Goal: Information Seeking & Learning: Check status

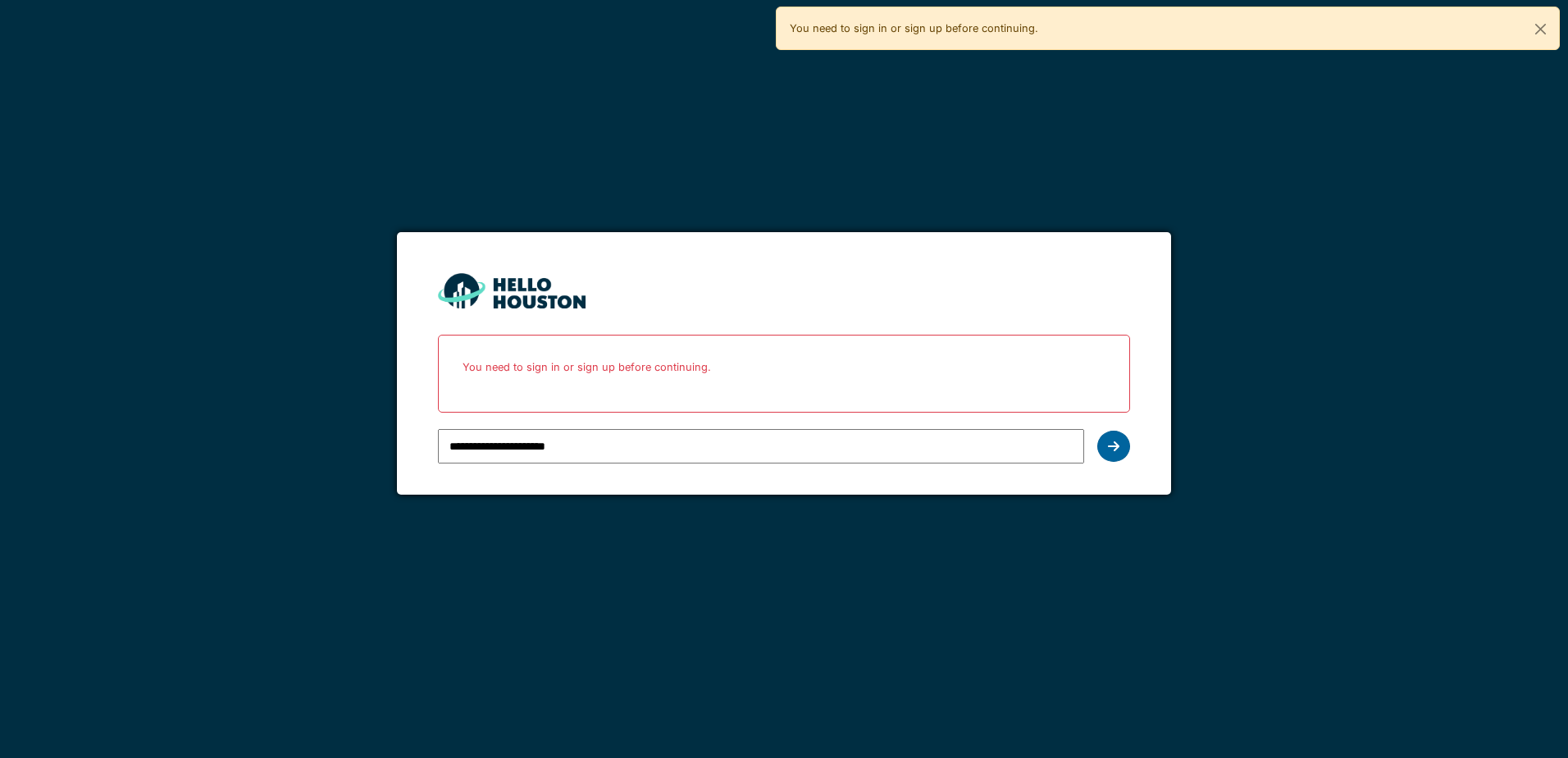
click at [1109, 449] on icon at bounding box center [1114, 447] width 12 height 13
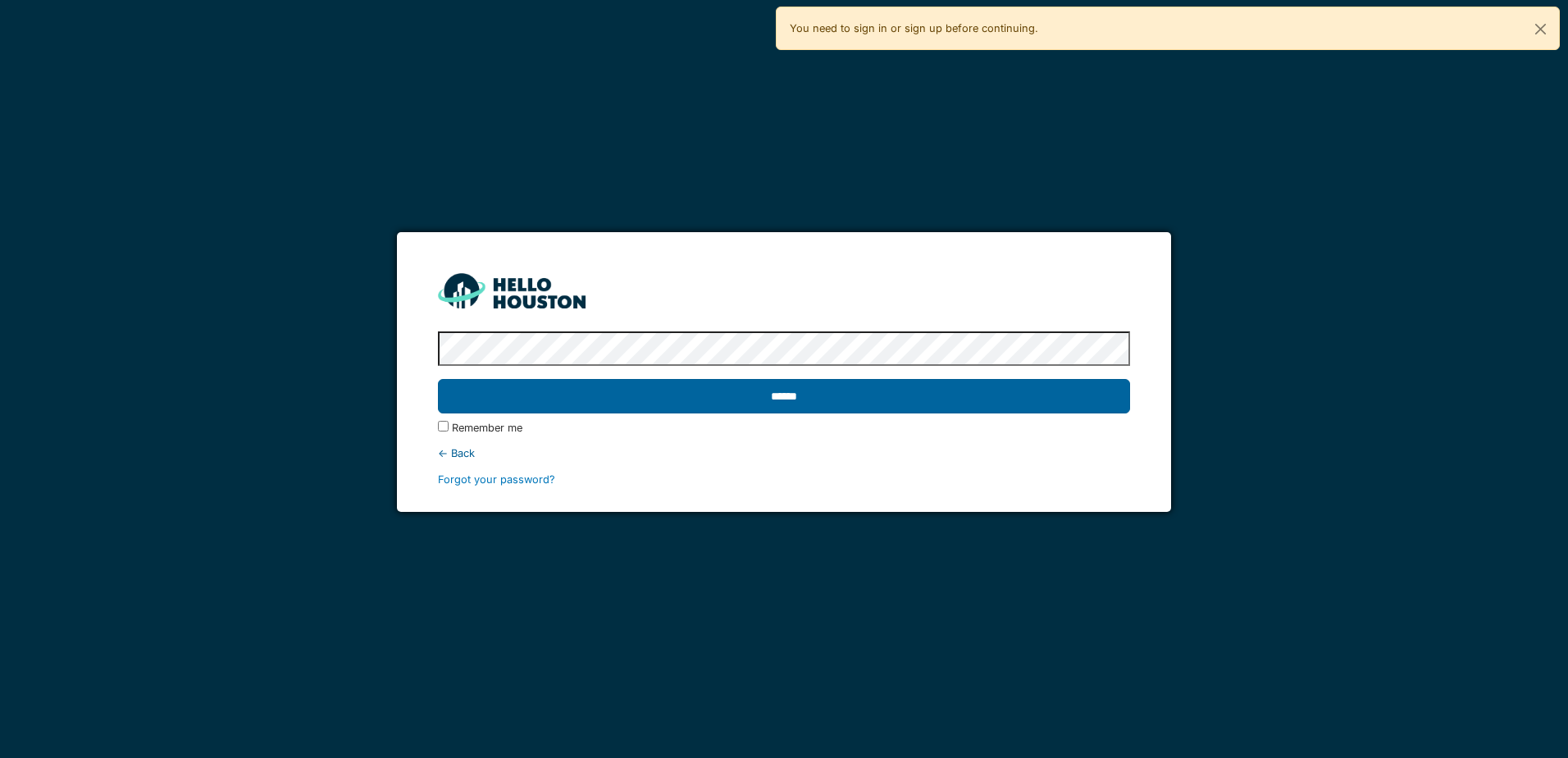
click at [883, 405] on input "******" at bounding box center [784, 396] width 692 height 34
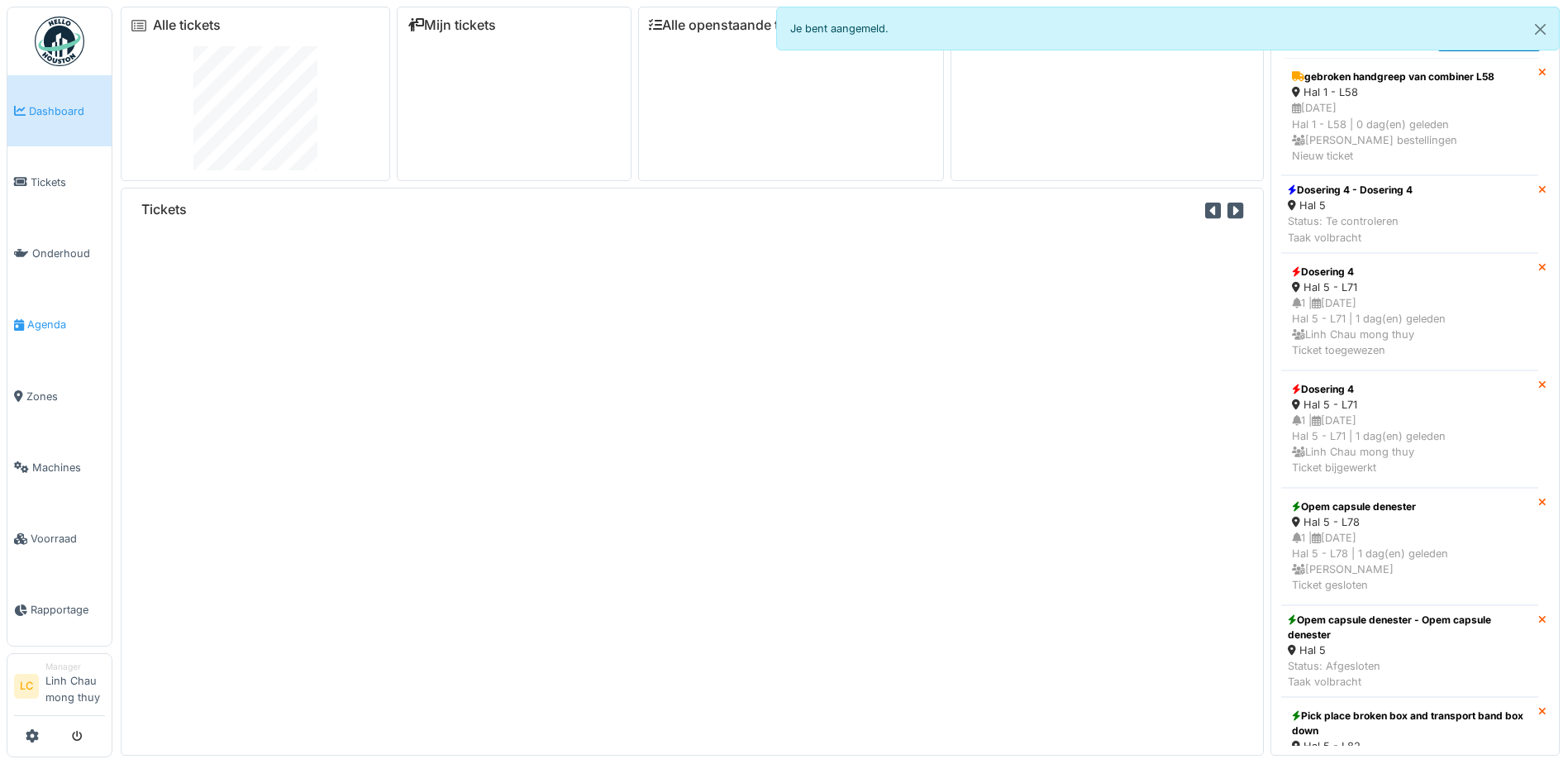
click at [48, 329] on span "Agenda" at bounding box center [66, 325] width 78 height 16
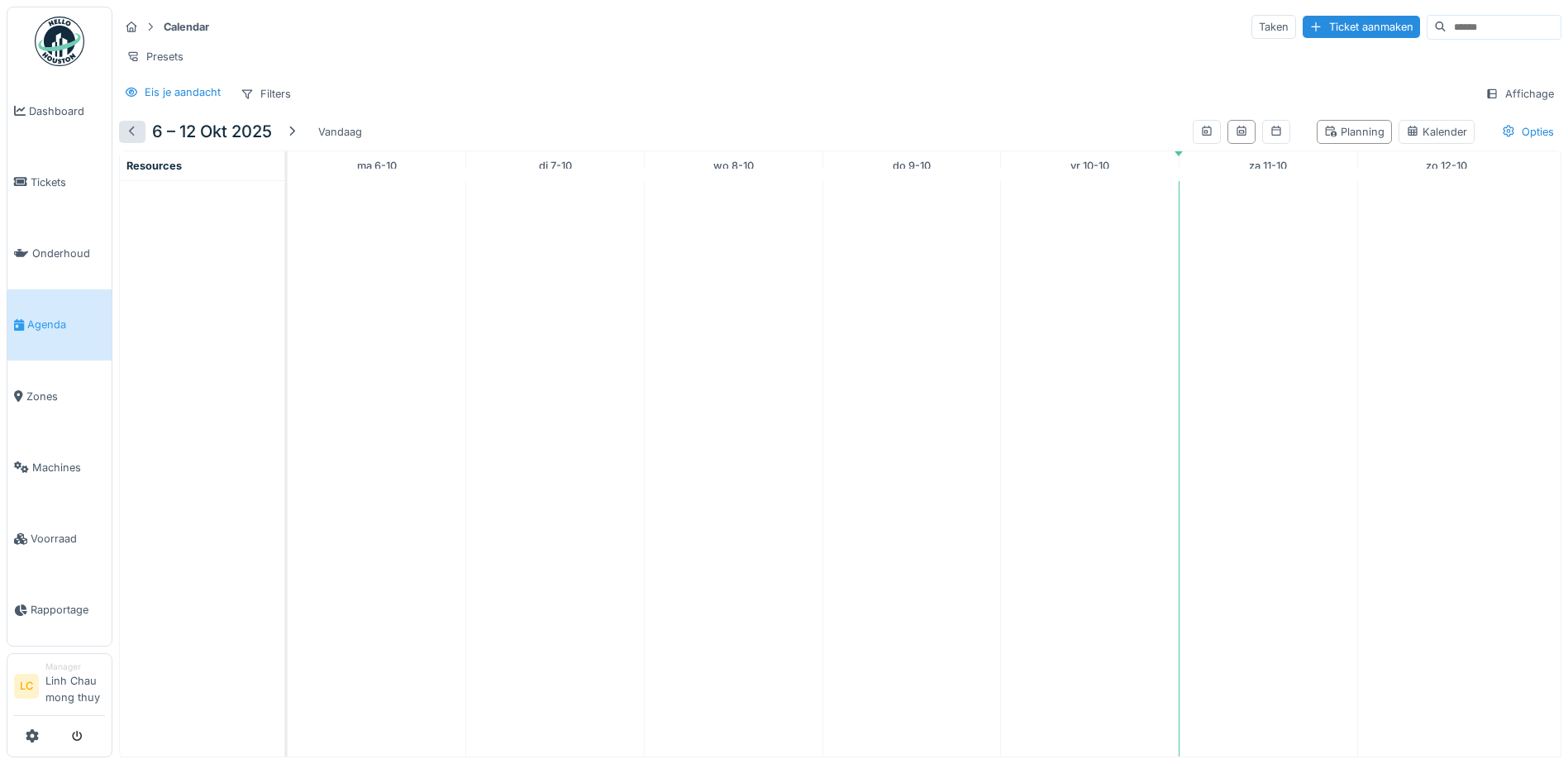
click at [127, 140] on div at bounding box center [132, 132] width 13 height 16
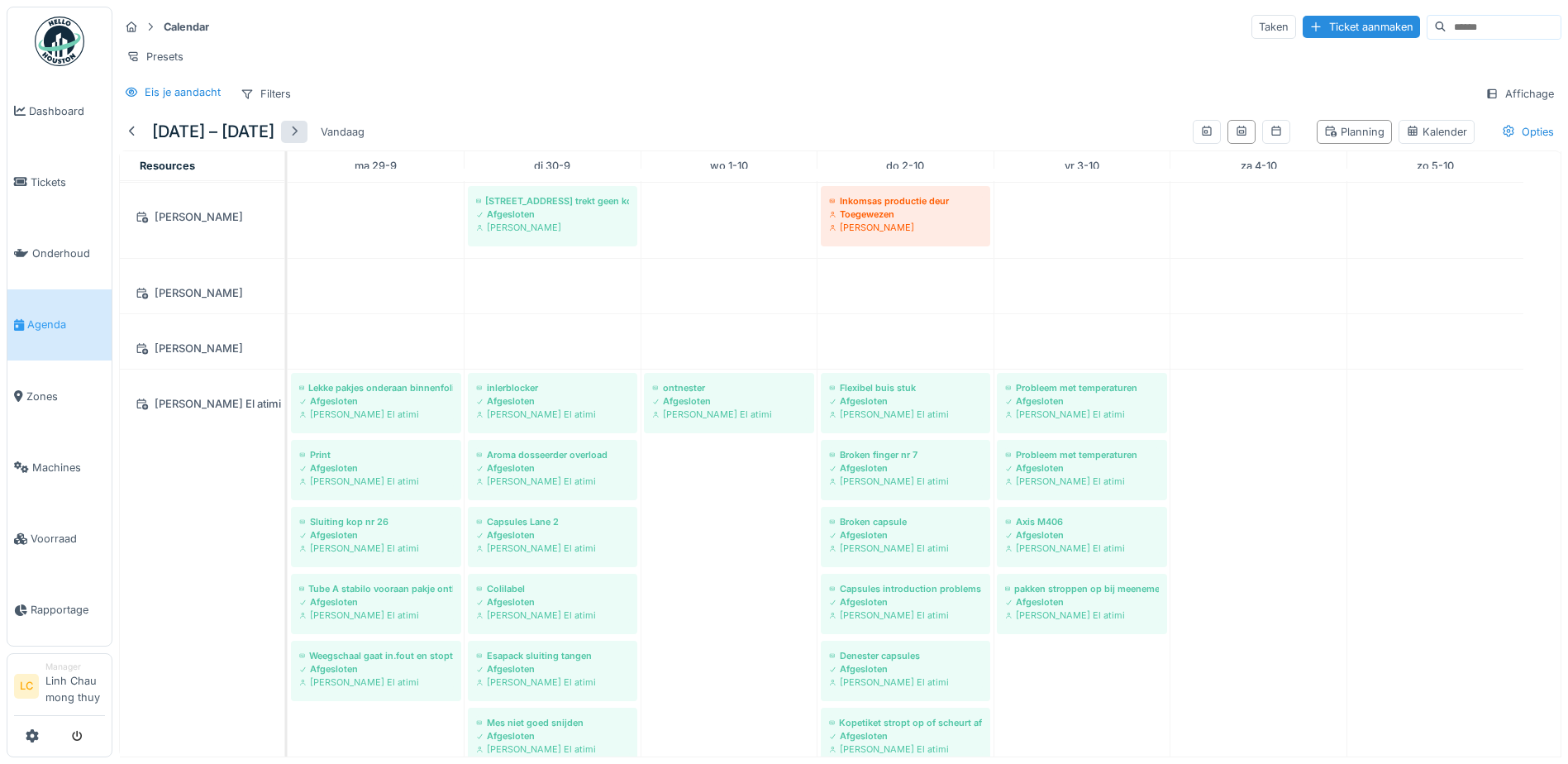
click at [301, 130] on div at bounding box center [294, 132] width 13 height 16
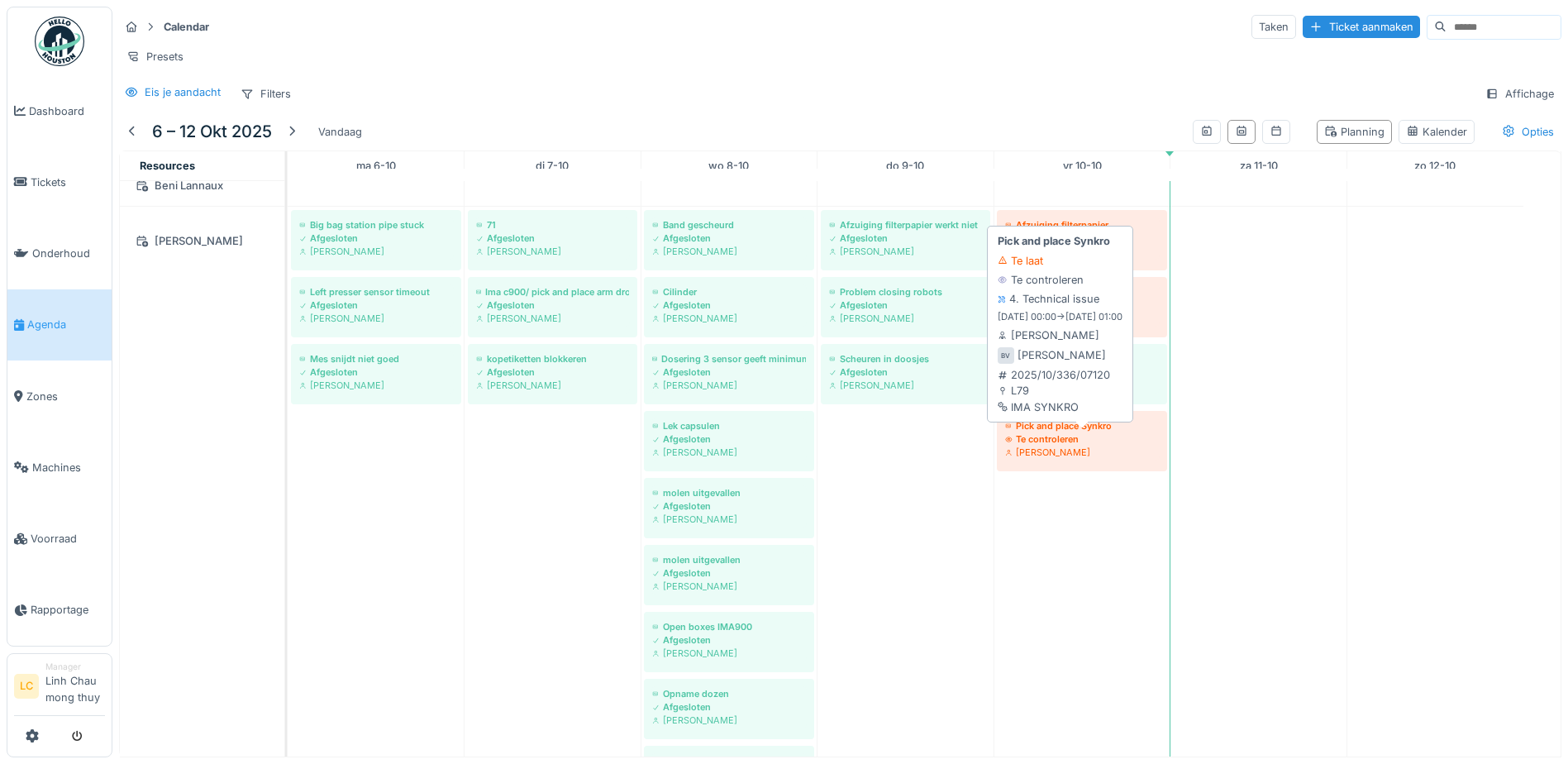
click at [1054, 447] on div "[PERSON_NAME]" at bounding box center [1082, 452] width 153 height 13
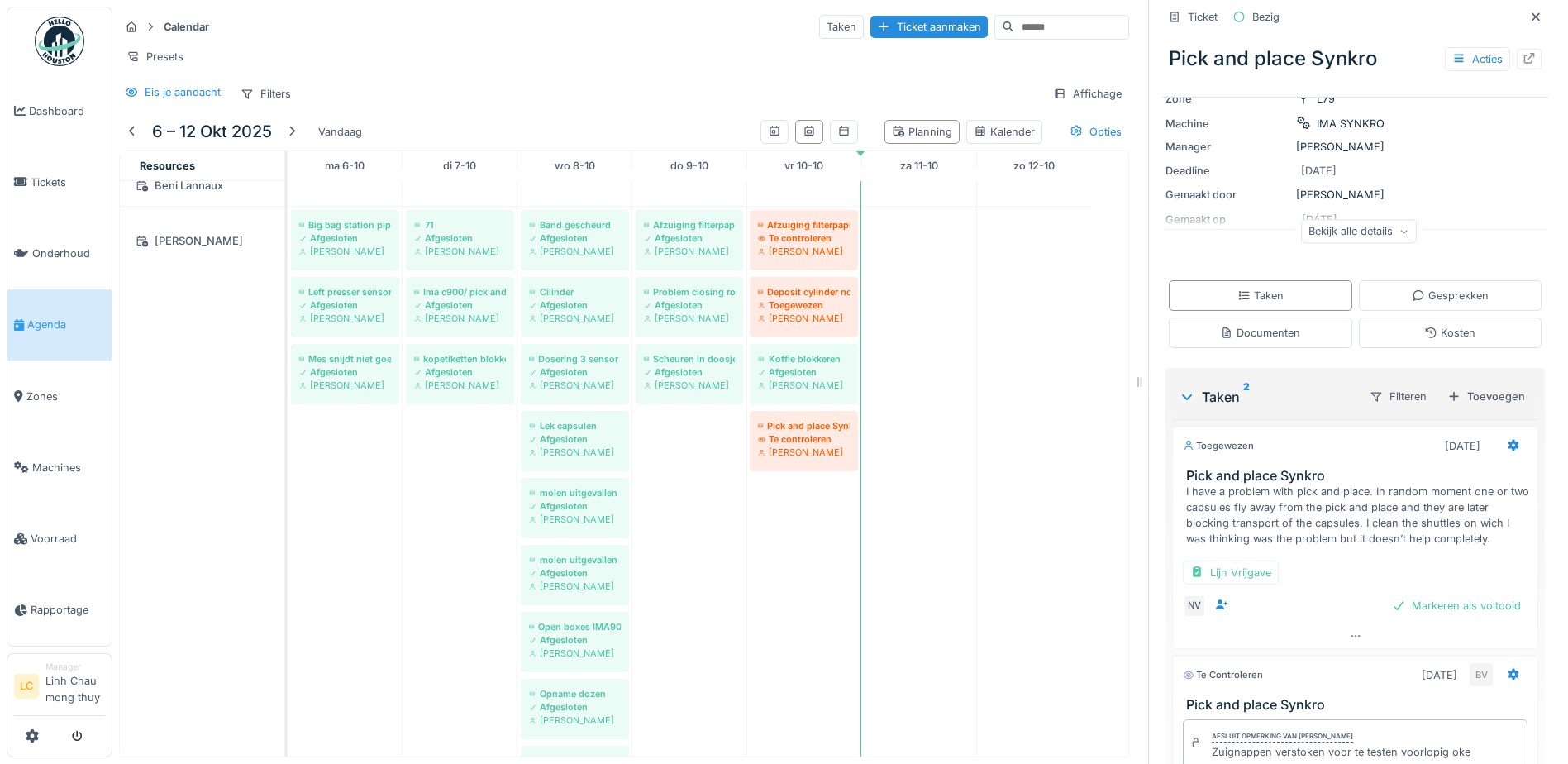
click at [1227, 499] on div "I have a problem with pick and place. In random moment one or two capsules fly …" at bounding box center [1358, 515] width 345 height 63
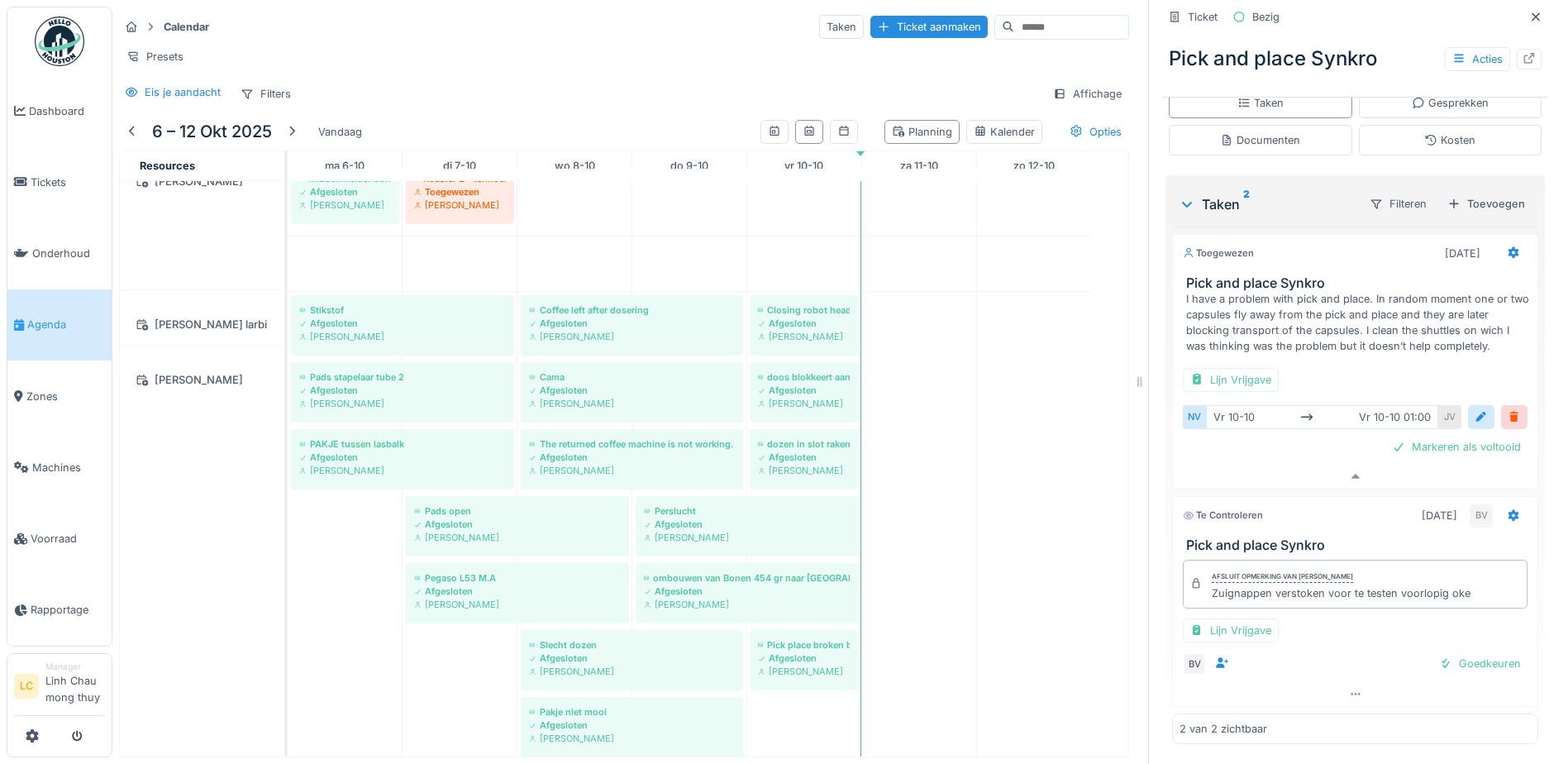
scroll to position [2368, 0]
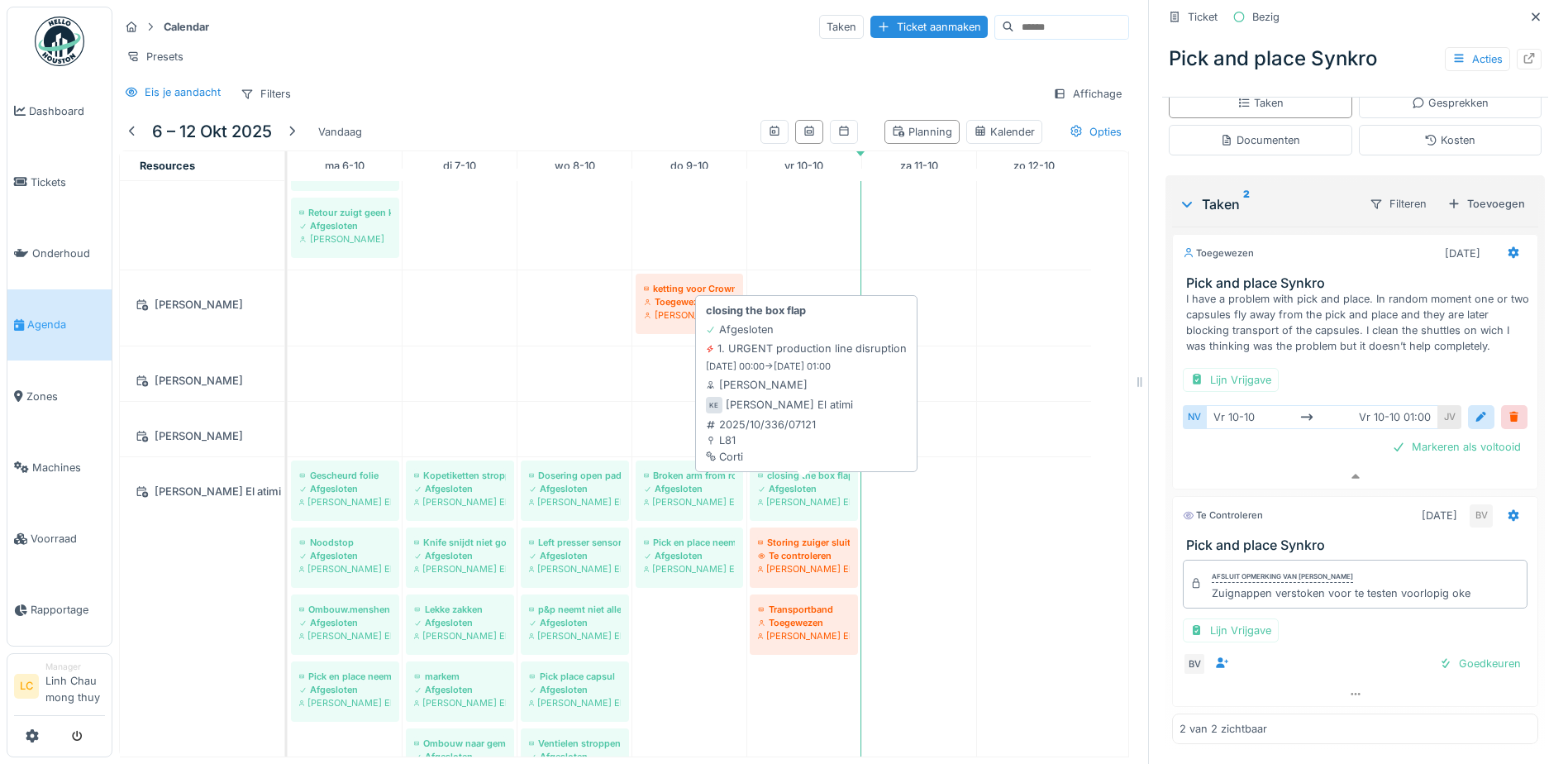
click at [795, 493] on div "Afgesloten" at bounding box center [803, 489] width 92 height 13
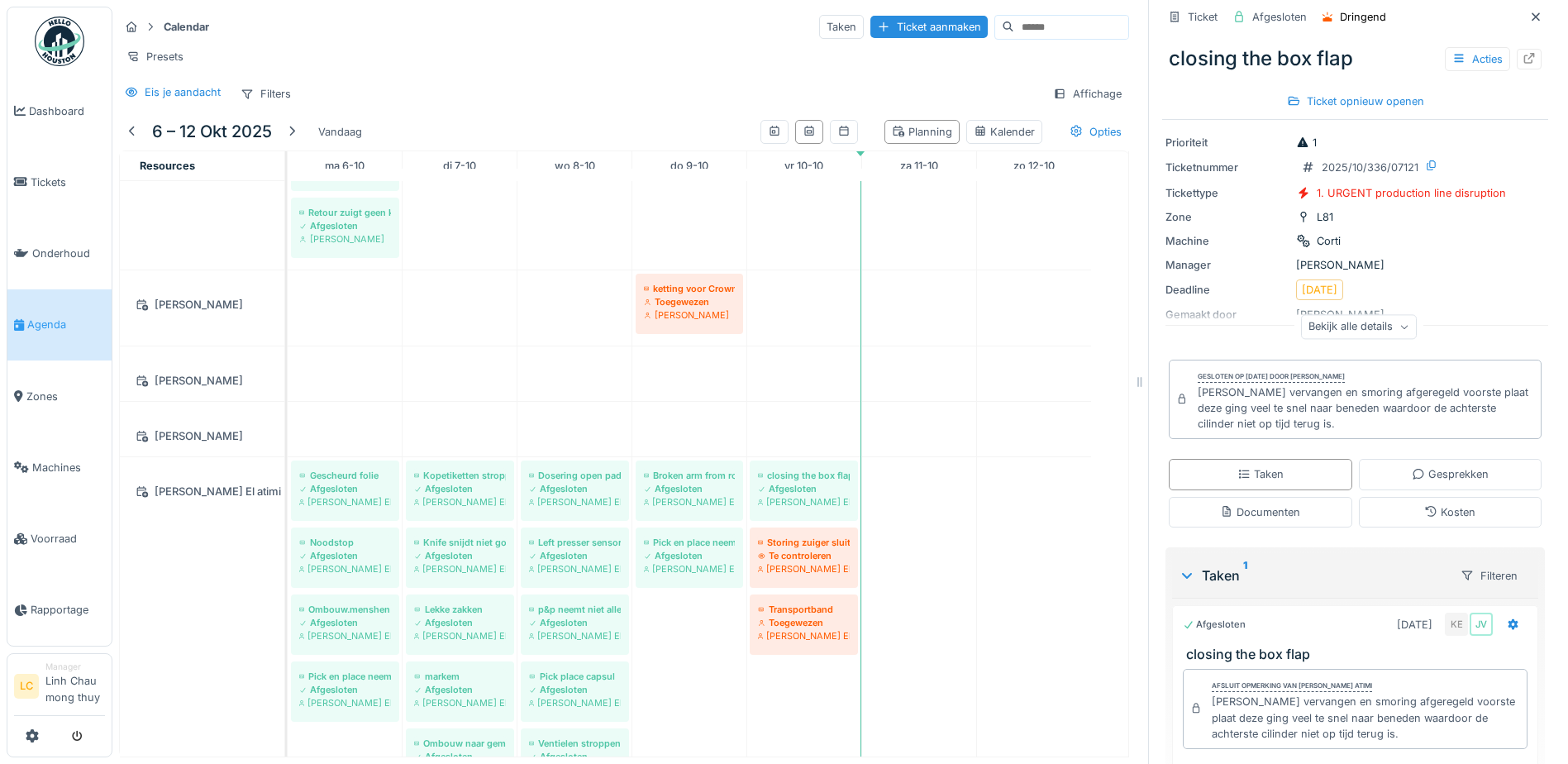
scroll to position [83, 0]
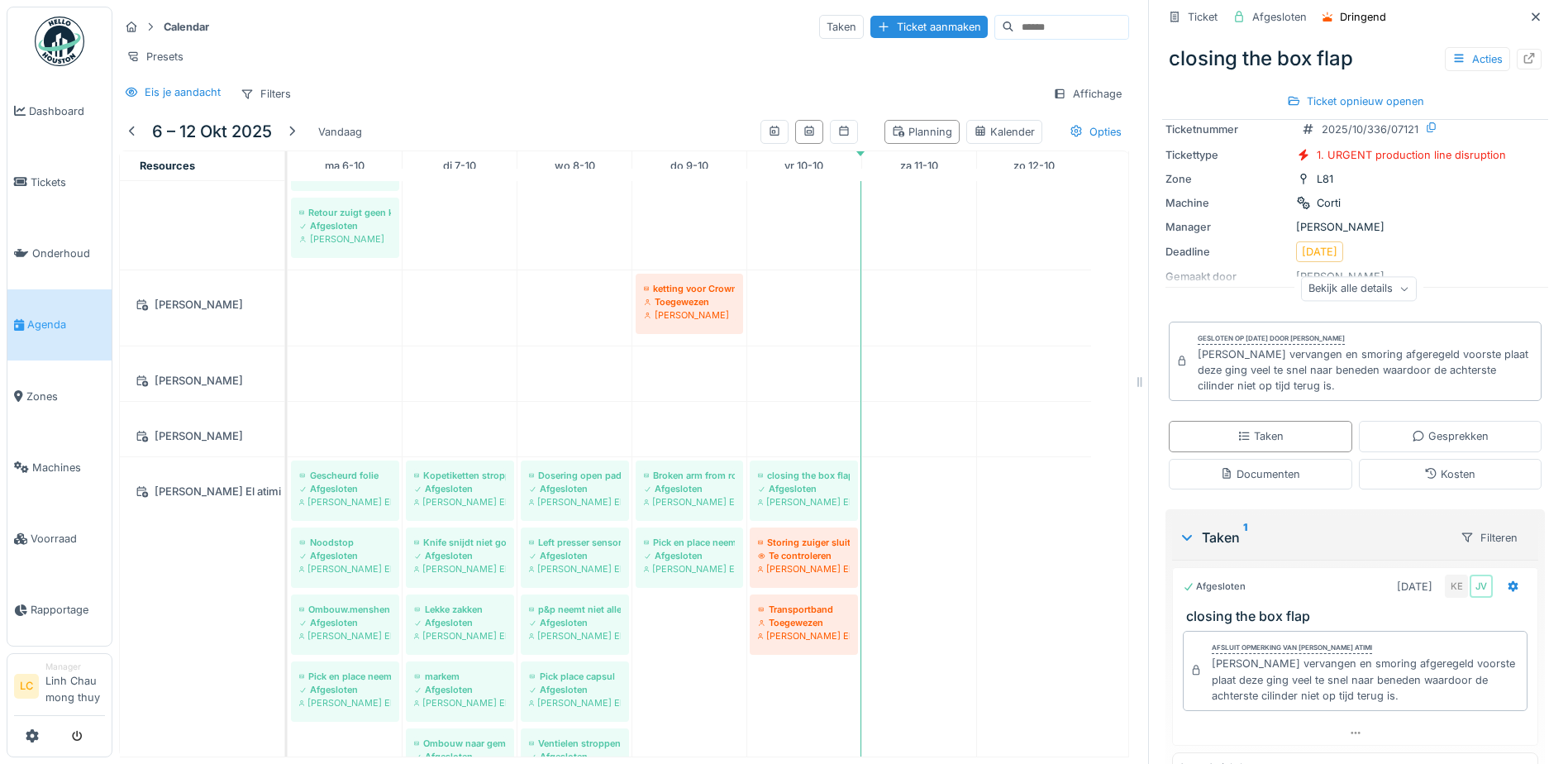
click at [1399, 285] on icon at bounding box center [1404, 289] width 10 height 8
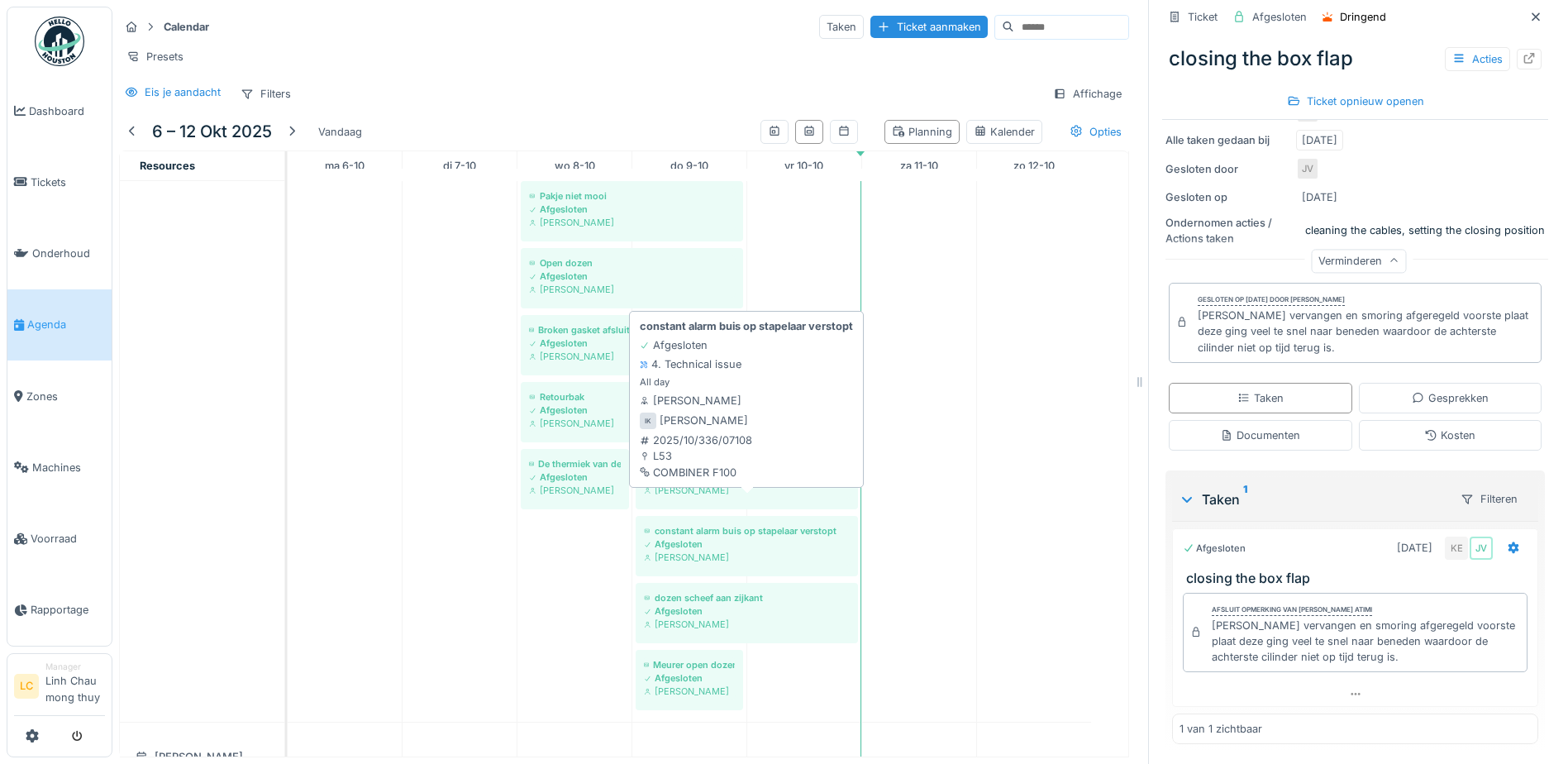
scroll to position [2861, 0]
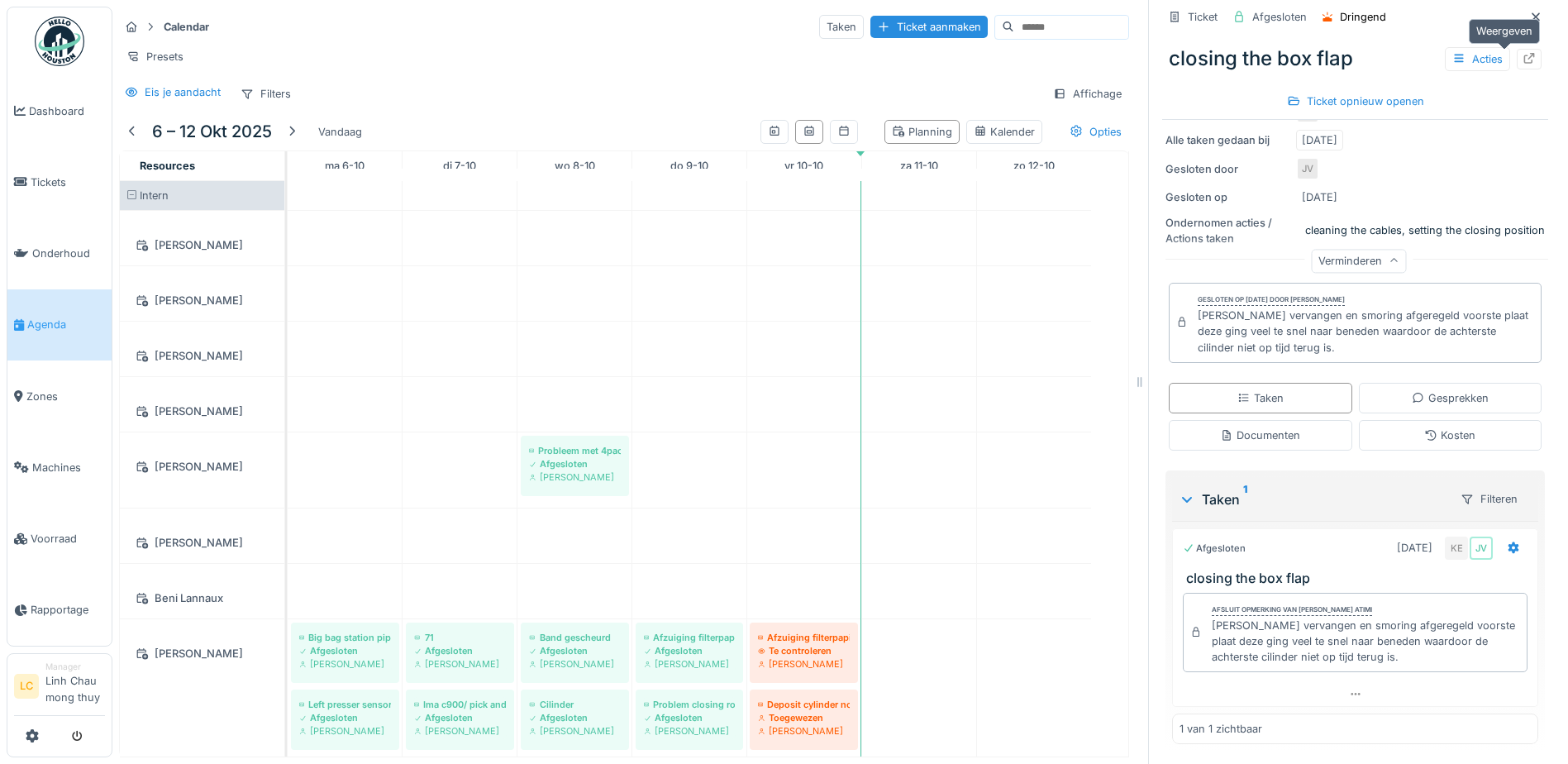
click at [1522, 53] on icon at bounding box center [1529, 58] width 13 height 11
click at [30, 43] on link at bounding box center [59, 41] width 62 height 62
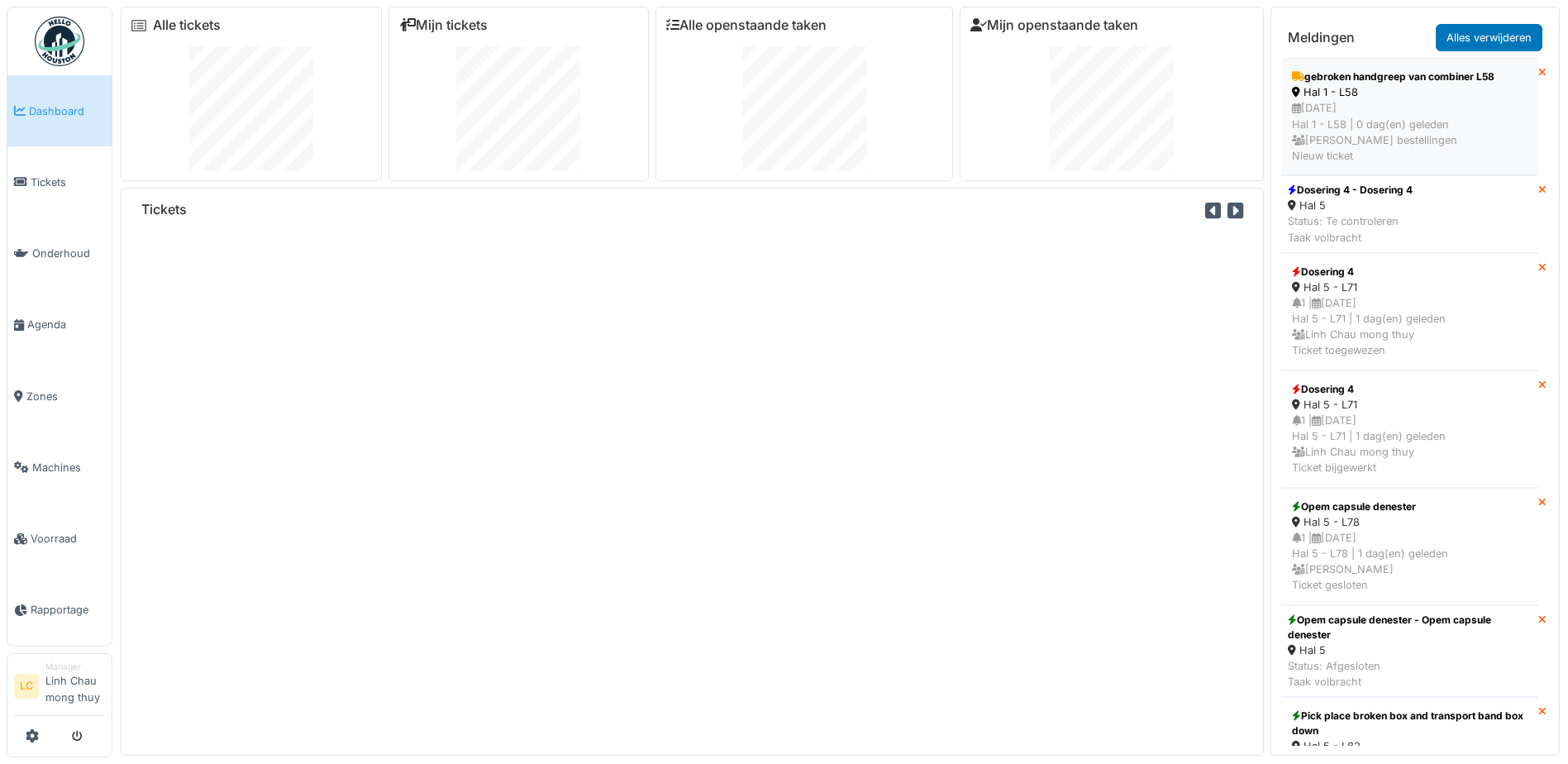
click at [1367, 126] on div "16/10/2025 Hal 1 - L58 | 0 dag(en) geleden Abdelhakim Bardai bestellingen Nieuw…" at bounding box center [1409, 132] width 235 height 63
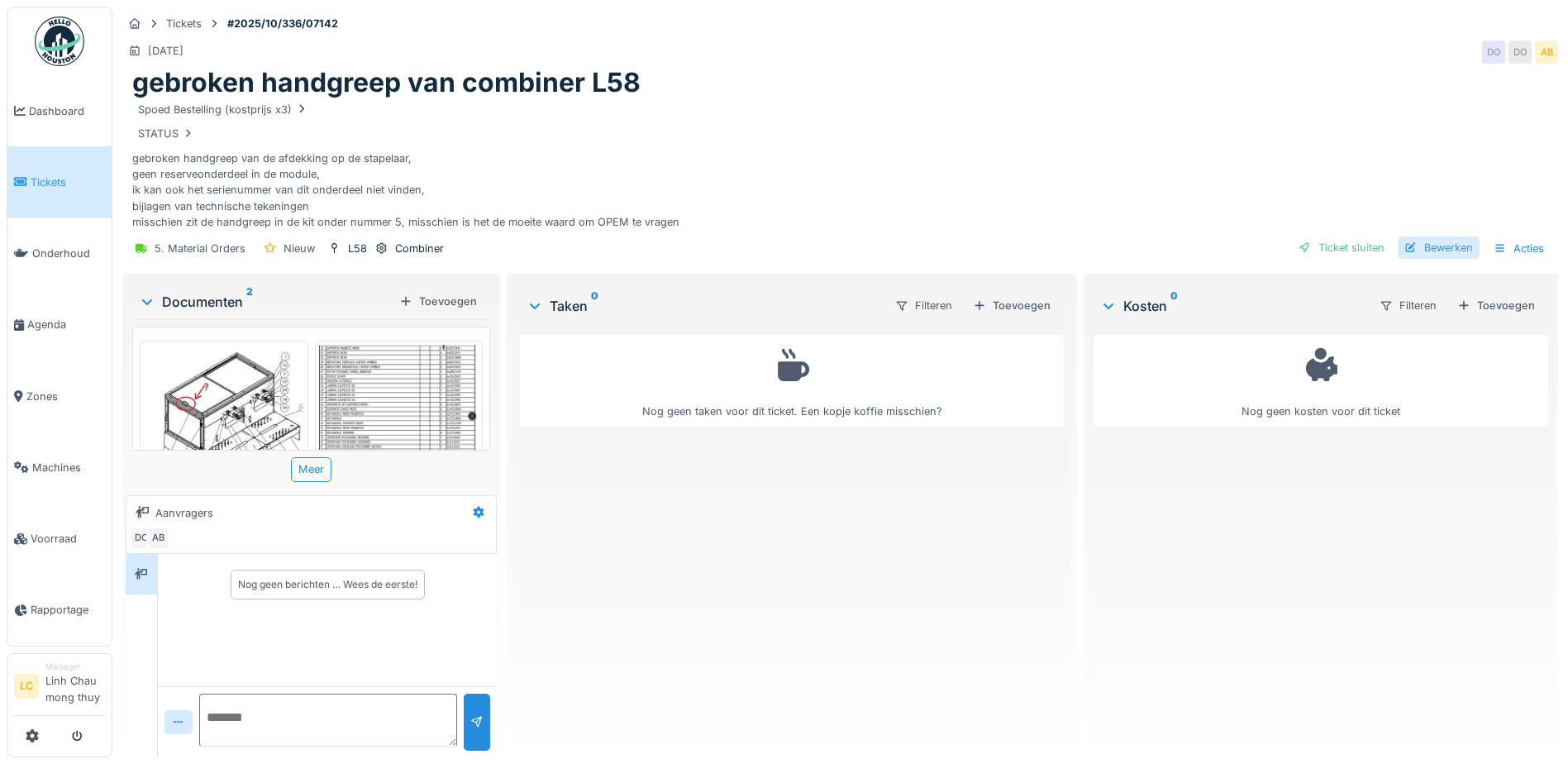
click at [1404, 248] on div at bounding box center [1411, 247] width 13 height 16
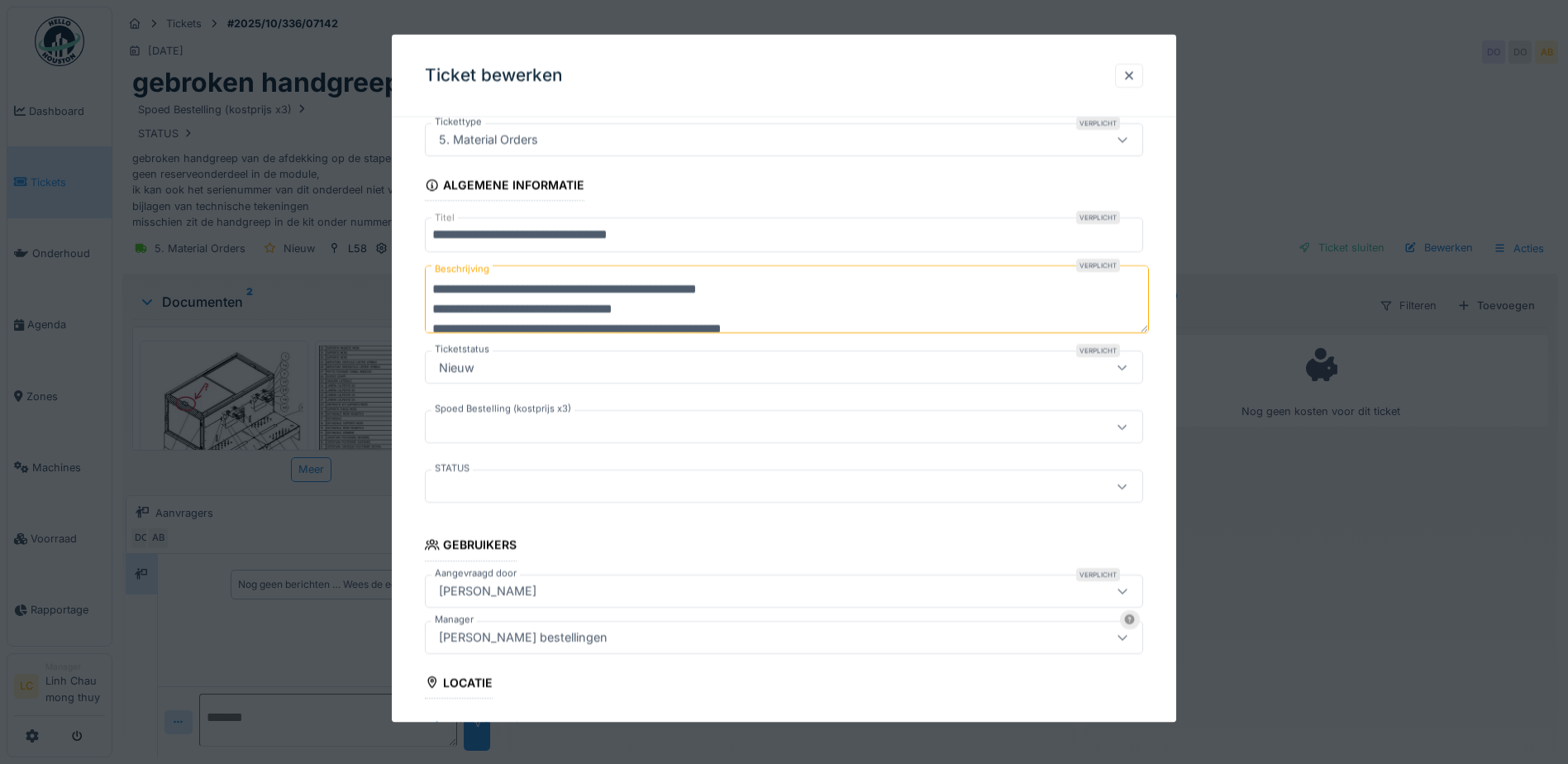
scroll to position [83, 0]
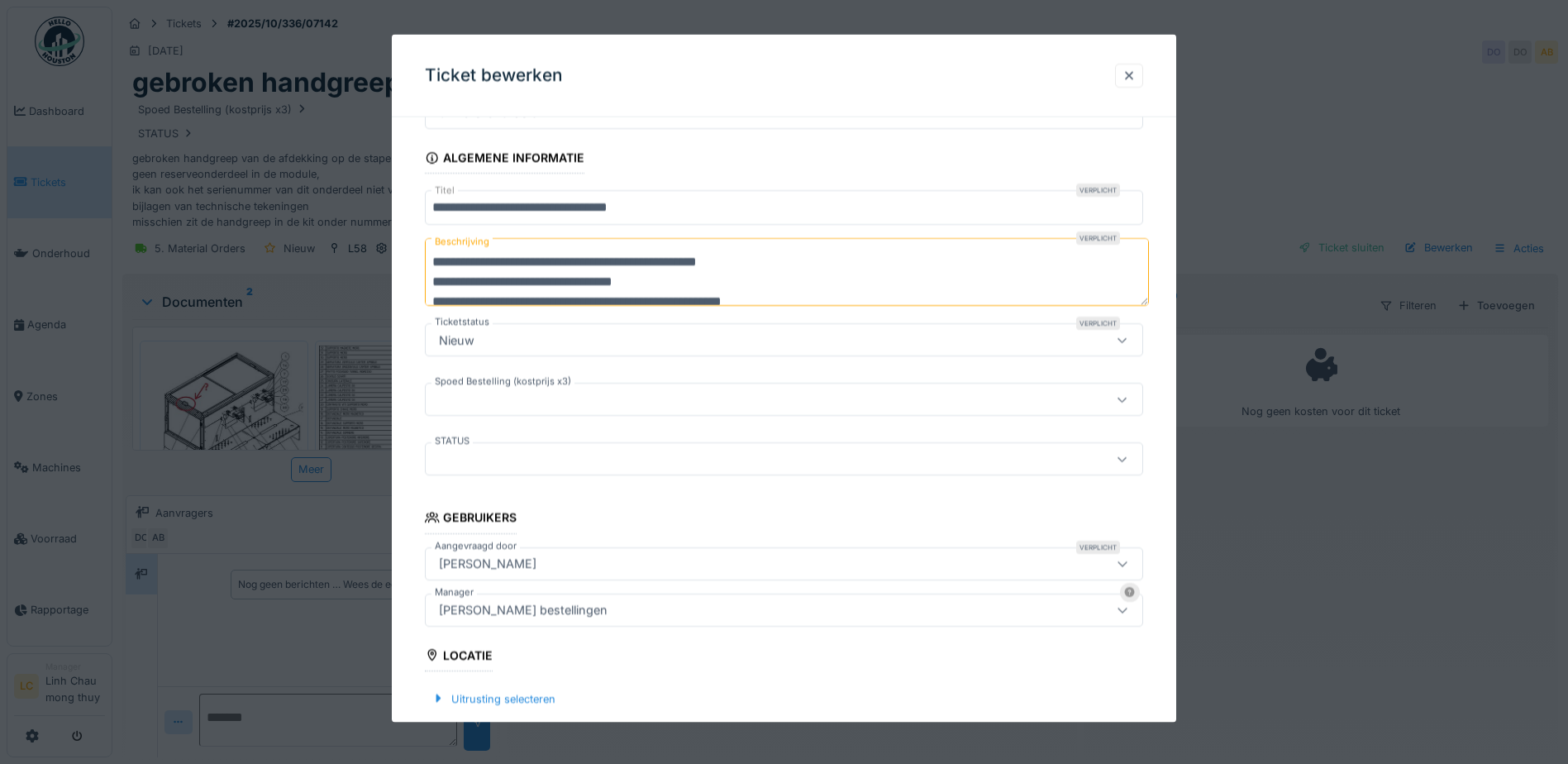
click at [614, 611] on div "[PERSON_NAME] bestellingen" at bounding box center [524, 610] width 182 height 19
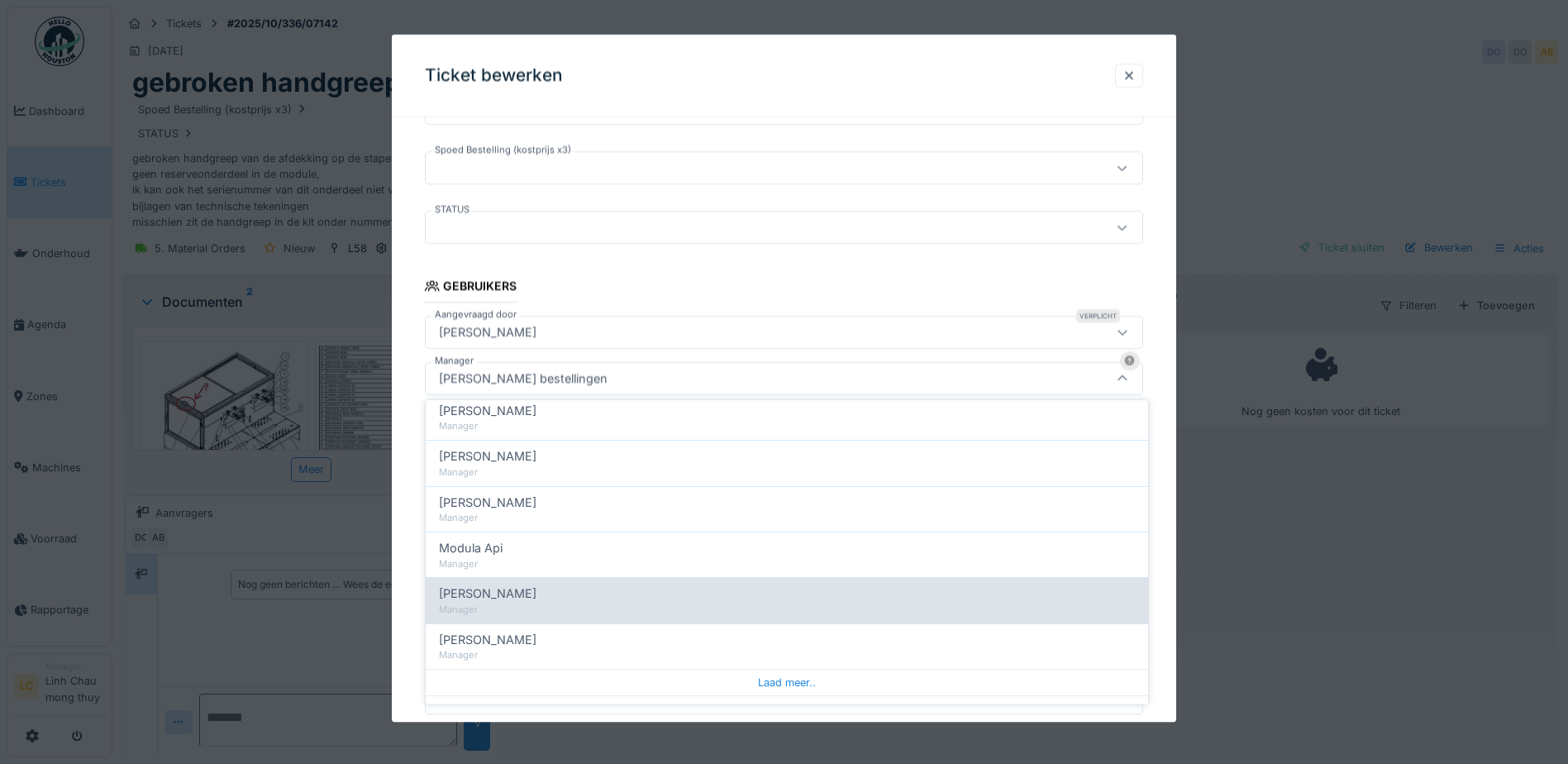
scroll to position [724, 0]
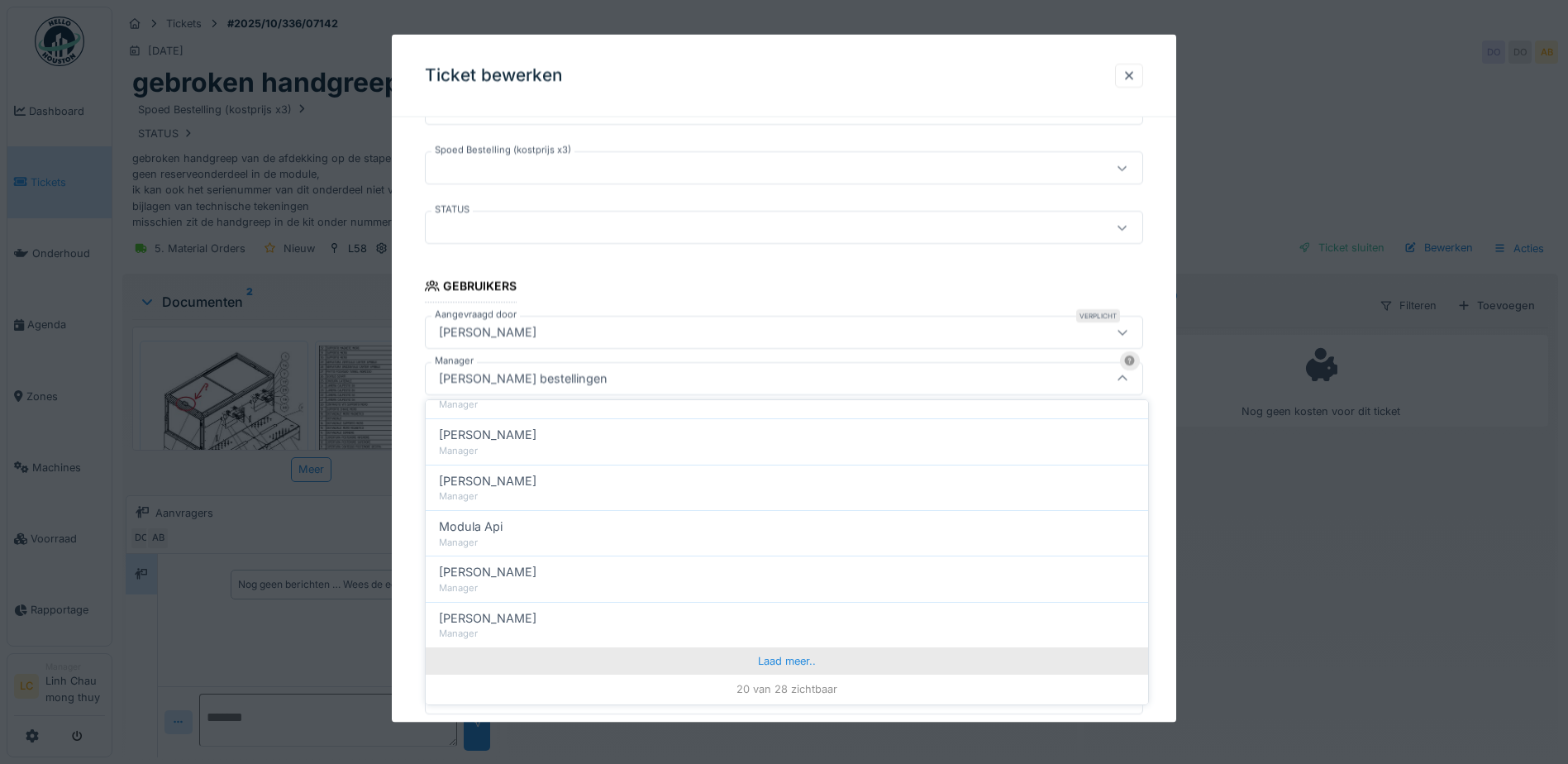
click at [779, 660] on div "Laad meer.." at bounding box center [787, 660] width 722 height 26
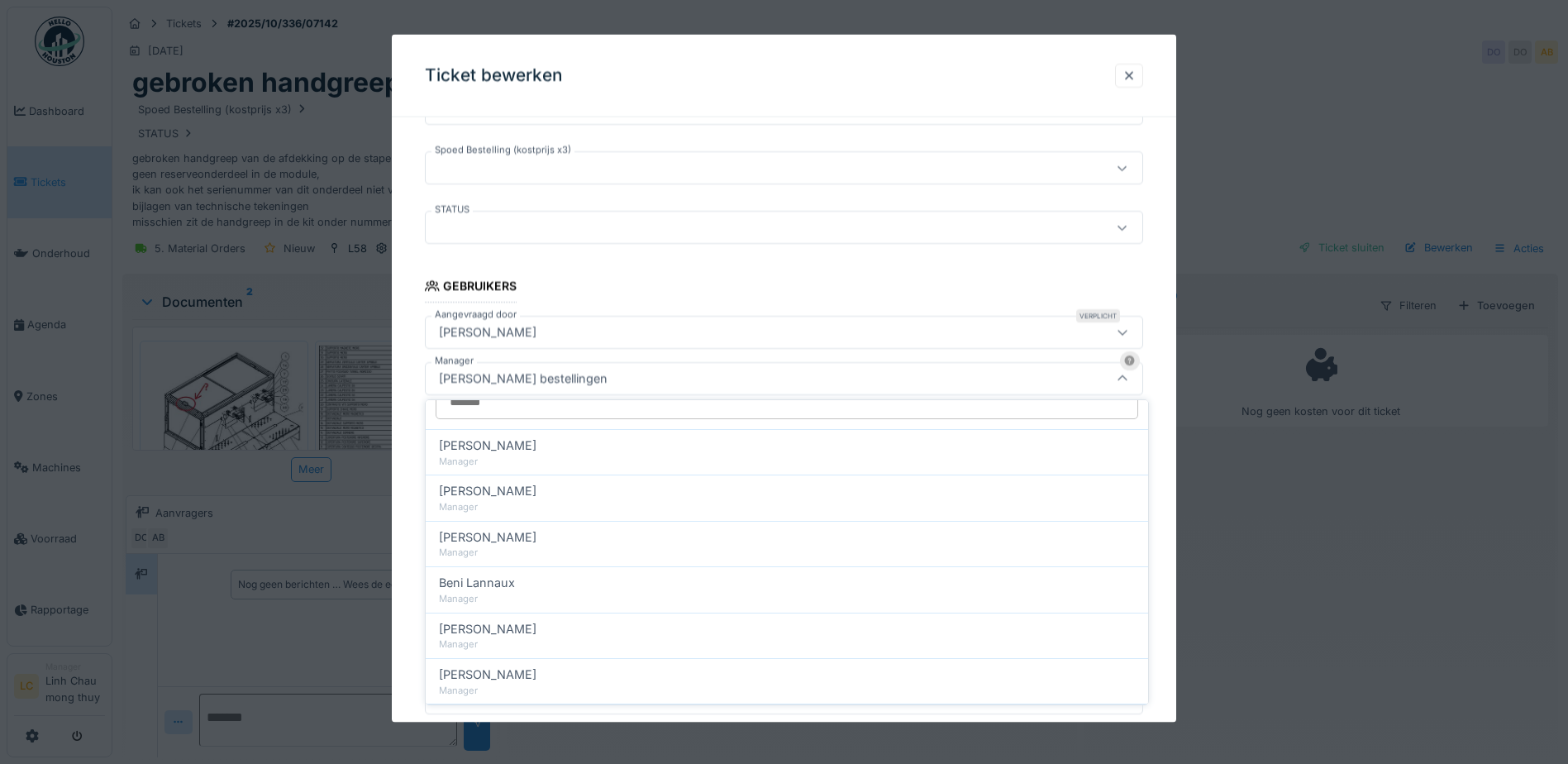
scroll to position [0, 0]
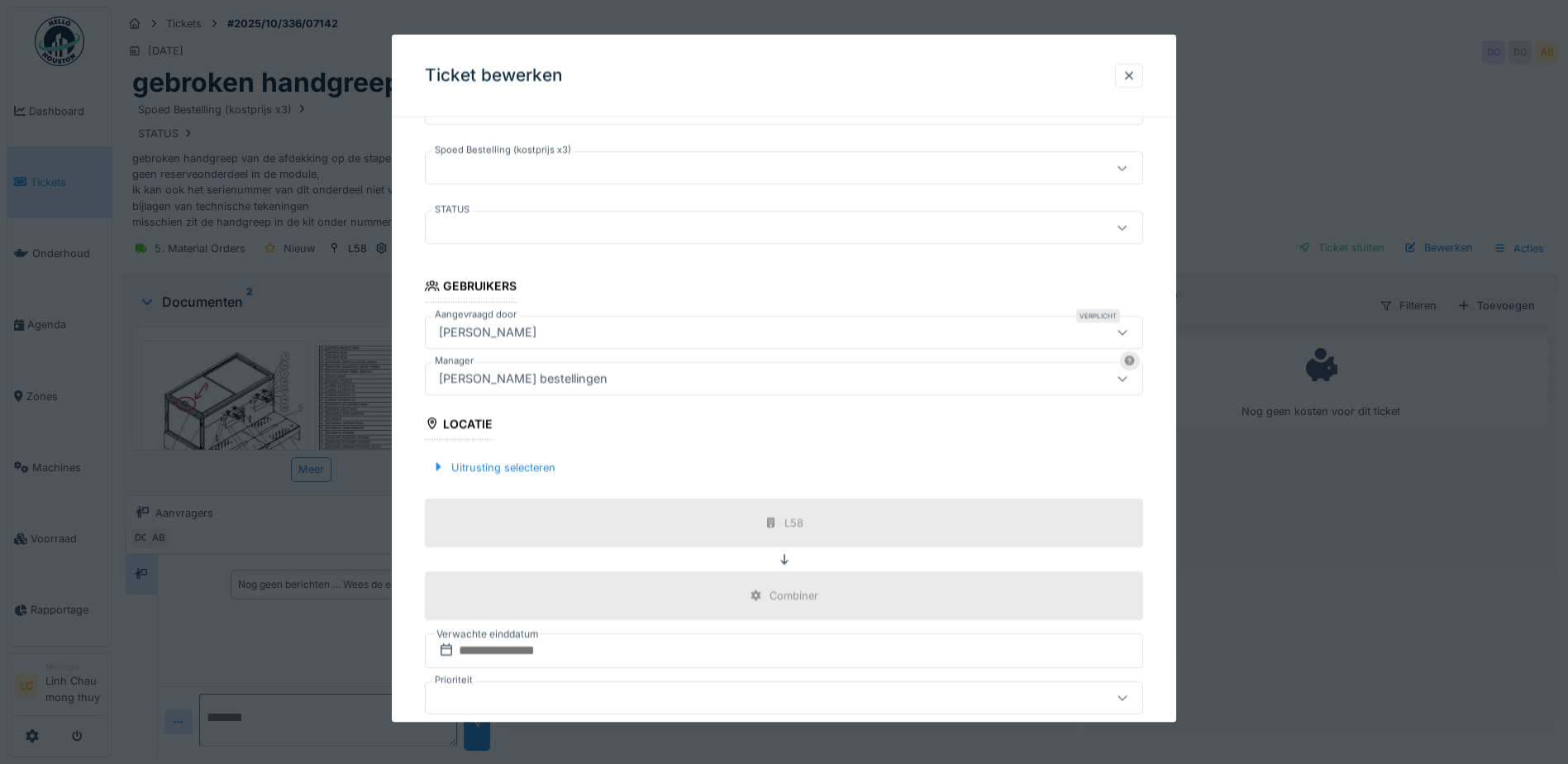
click at [896, 285] on fieldset "**********" at bounding box center [784, 312] width 718 height 993
drag, startPoint x: 1324, startPoint y: 479, endPoint x: 1278, endPoint y: 459, distance: 50.2
click at [1322, 479] on div at bounding box center [784, 382] width 1568 height 764
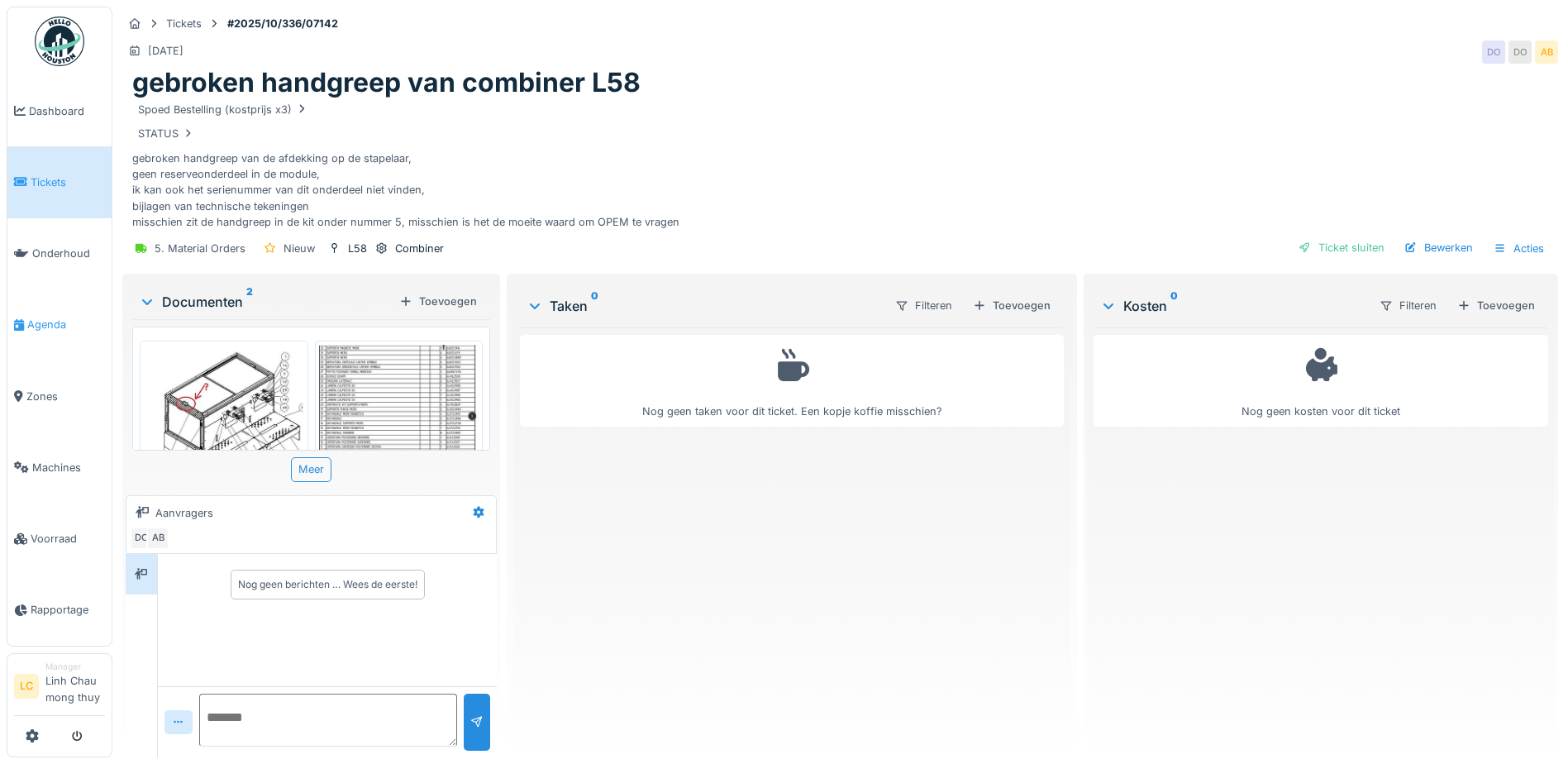
click at [67, 331] on span "Agenda" at bounding box center [66, 325] width 78 height 16
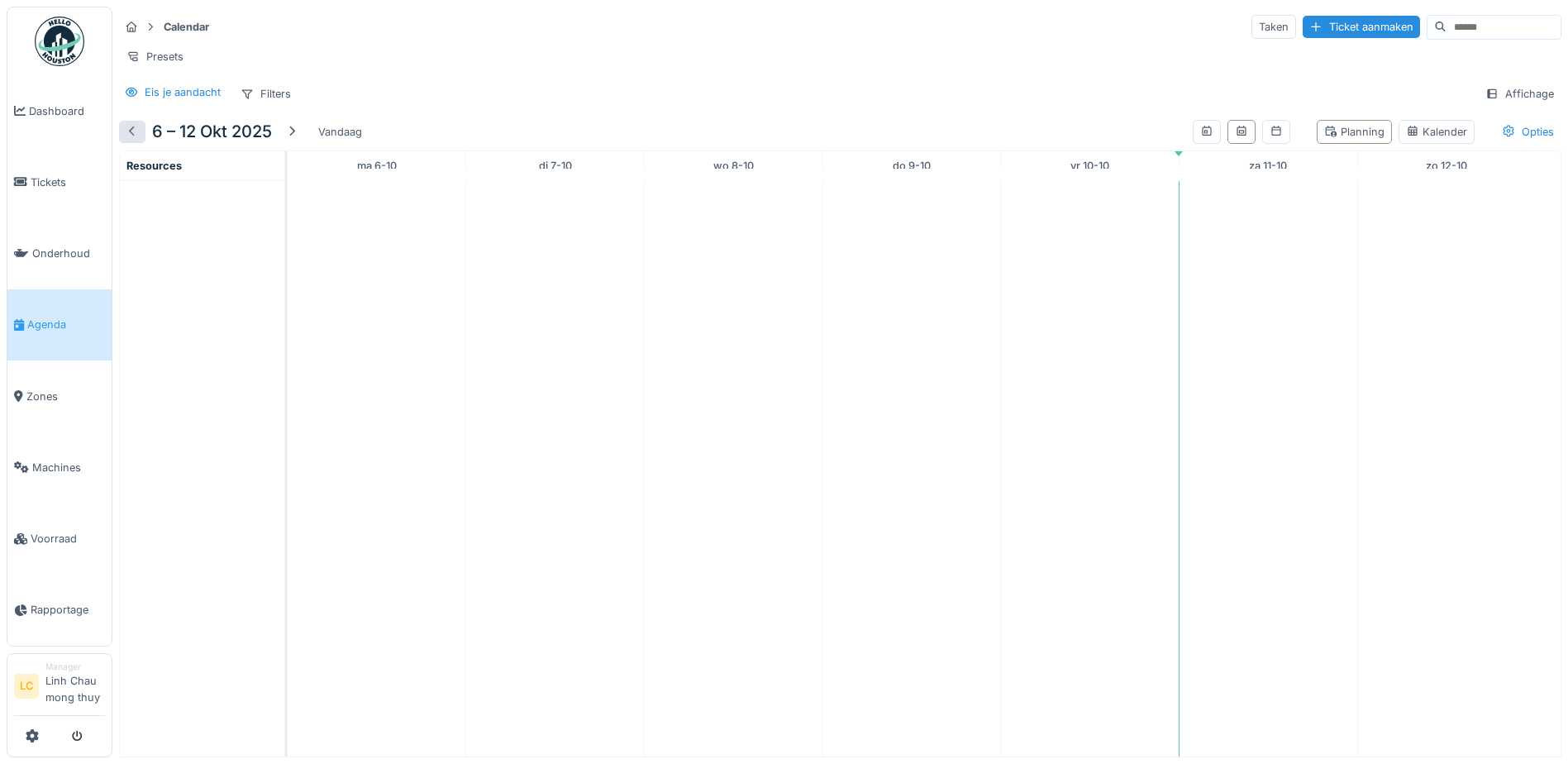
click at [132, 140] on div at bounding box center [132, 132] width 13 height 16
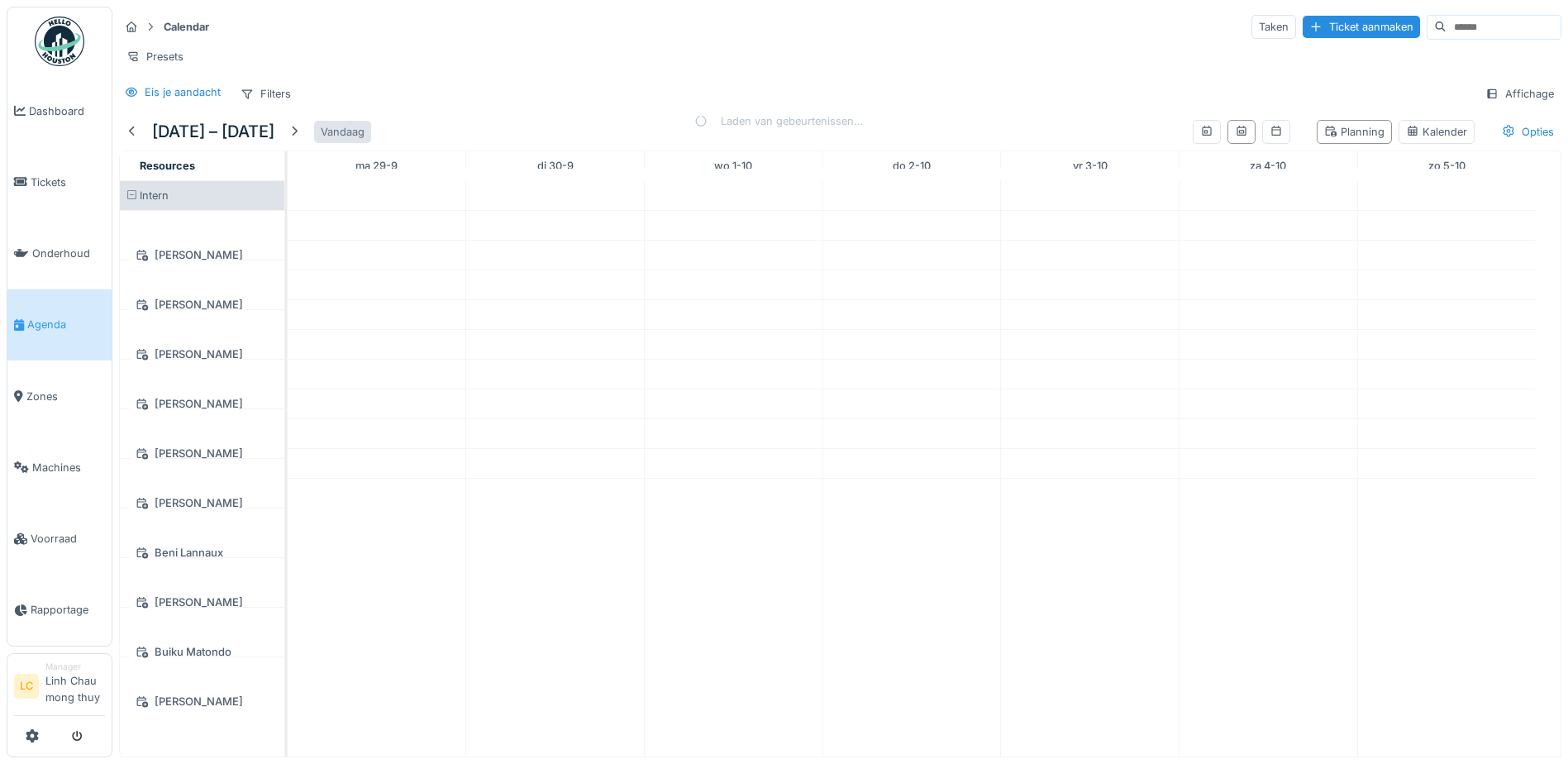
click at [301, 140] on div at bounding box center [294, 132] width 13 height 16
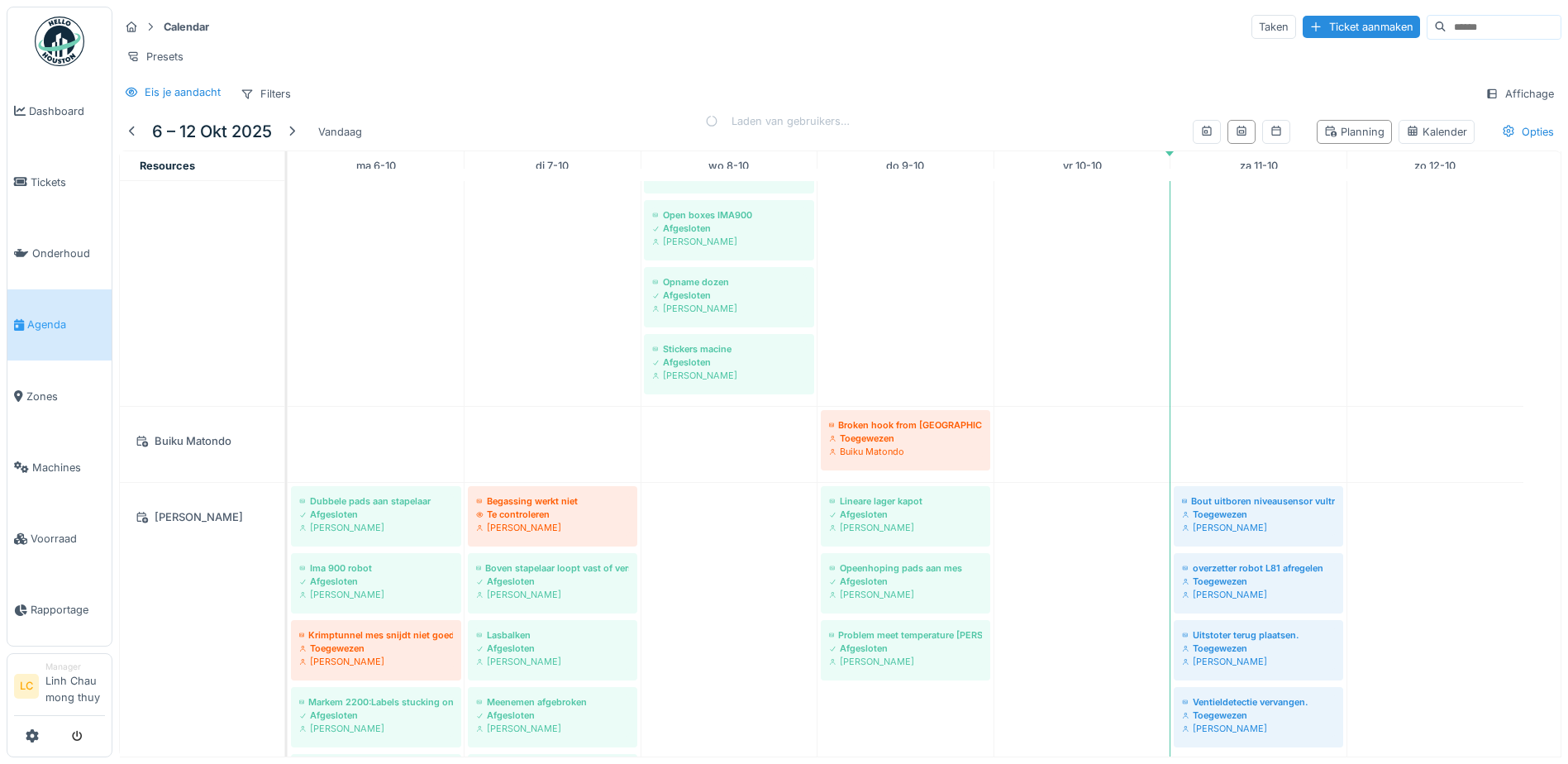
scroll to position [918, 0]
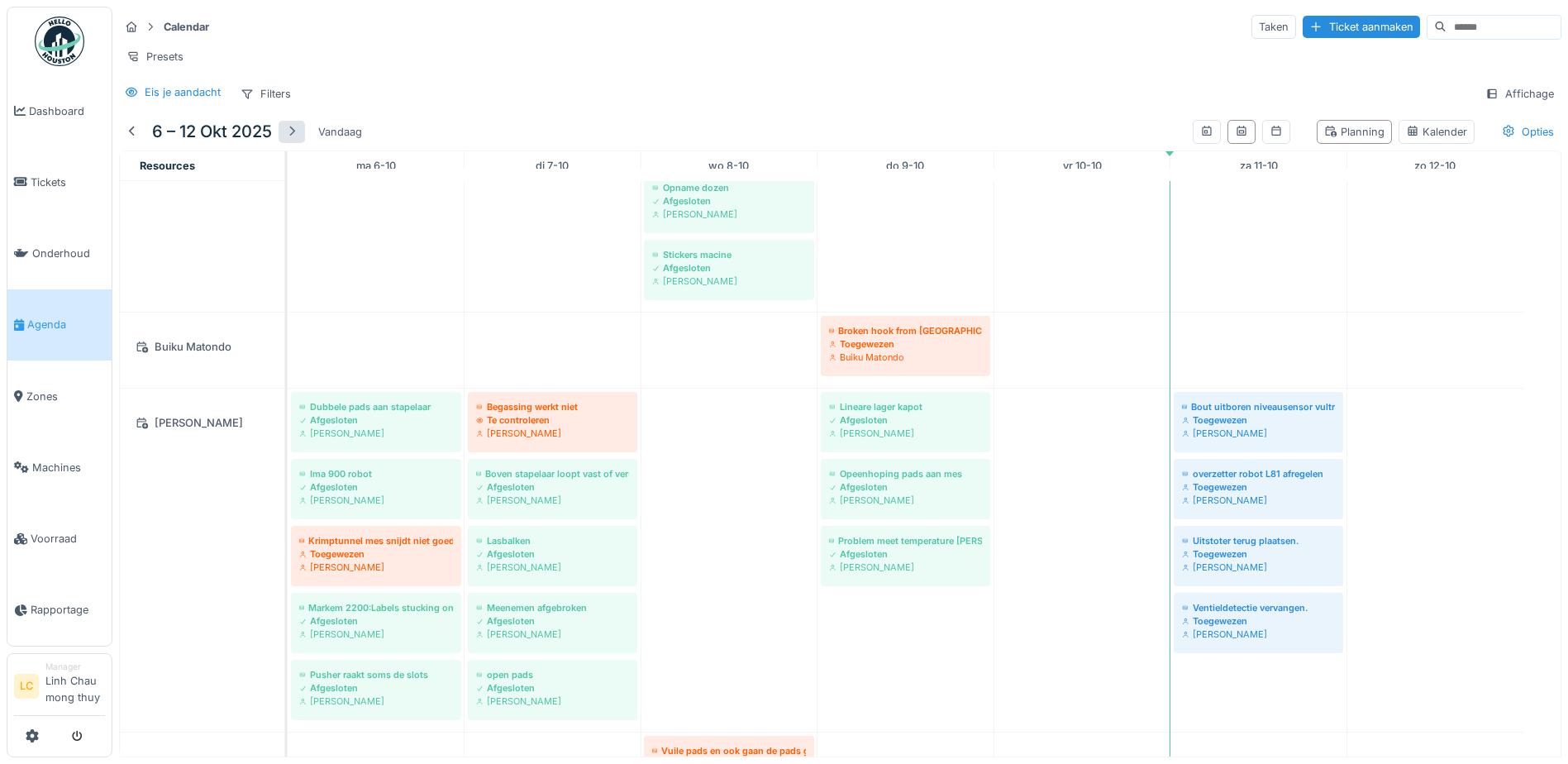
click at [291, 140] on div at bounding box center [292, 132] width 13 height 16
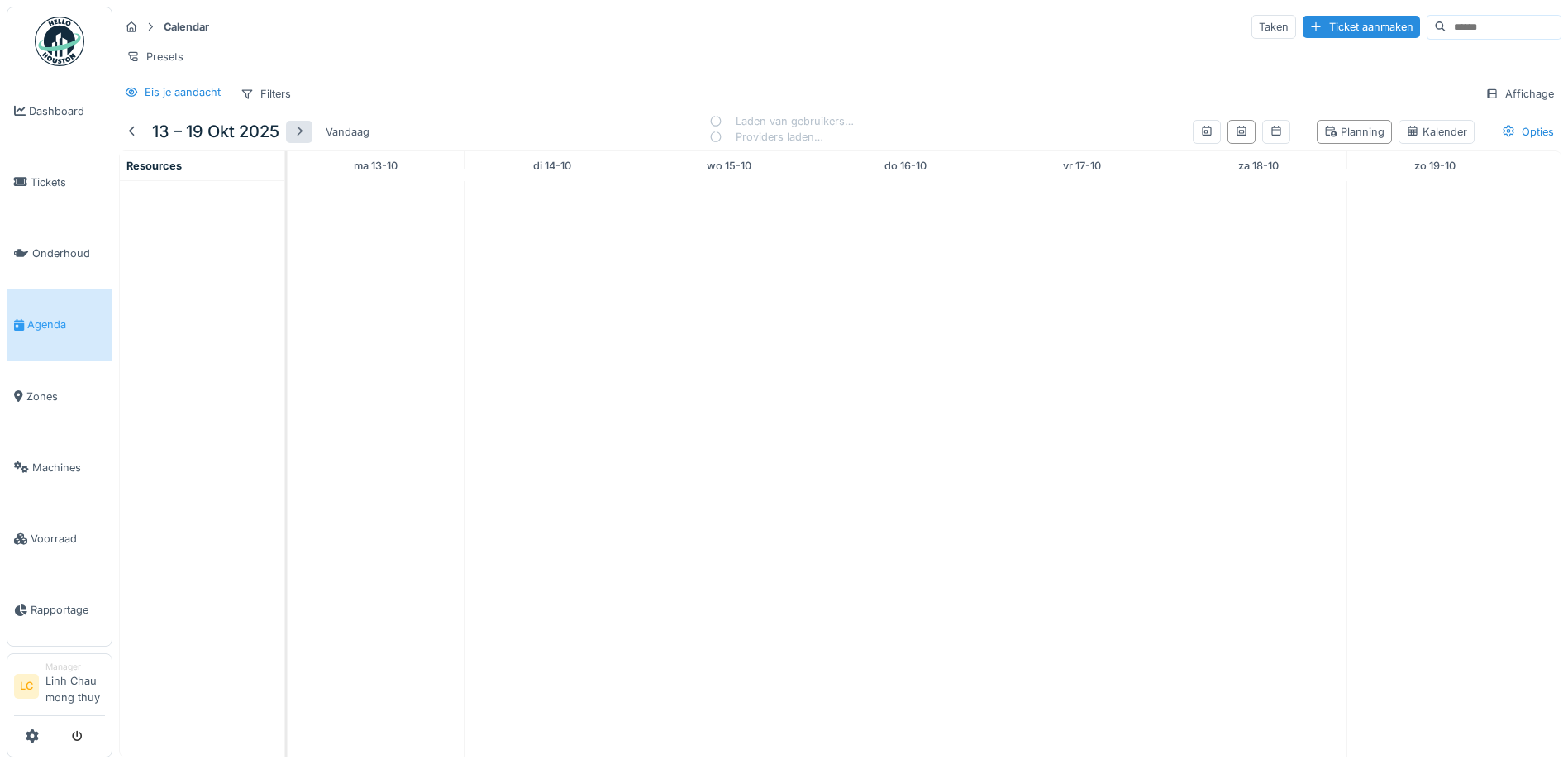
scroll to position [0, 0]
